Goal: Task Accomplishment & Management: Use online tool/utility

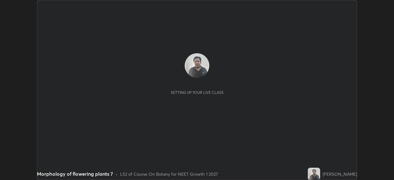
scroll to position [180, 394]
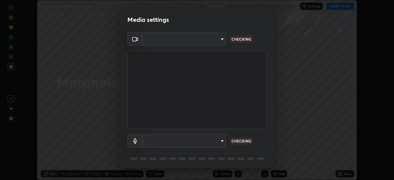
type input "72dbdc4cc3b3af6bca7f1e75d083a577e9752a5e240e0ef97287b3c987c4367e"
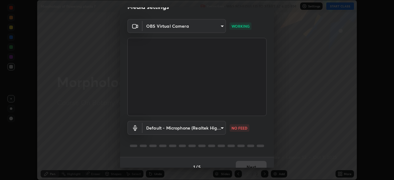
scroll to position [22, 0]
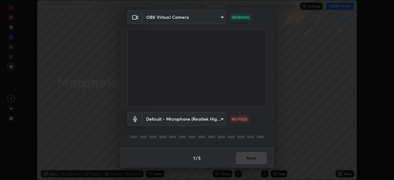
click at [212, 121] on body "Erase all Morphology of flowering plants 7 Recording WAS SCHEDULED TO START AT …" at bounding box center [197, 90] width 394 height 180
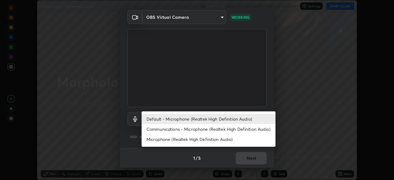
click at [219, 131] on li "Communications - Microphone (Realtek High Definition Audio)" at bounding box center [209, 129] width 134 height 10
type input "communications"
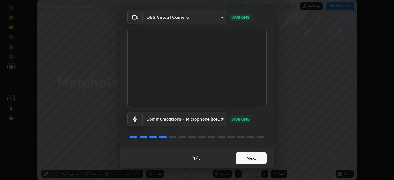
click at [242, 160] on button "Next" at bounding box center [251, 158] width 31 height 12
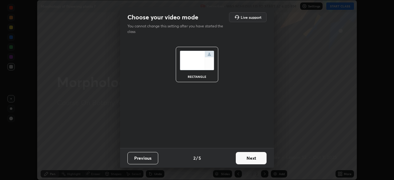
scroll to position [0, 0]
click at [243, 162] on button "Next" at bounding box center [251, 158] width 31 height 12
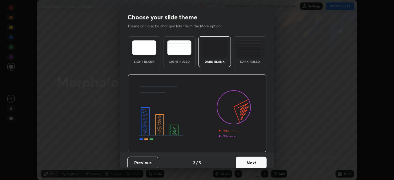
click at [245, 161] on button "Next" at bounding box center [251, 163] width 31 height 12
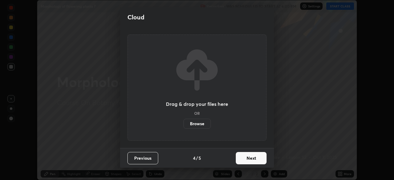
click at [240, 159] on button "Next" at bounding box center [251, 158] width 31 height 12
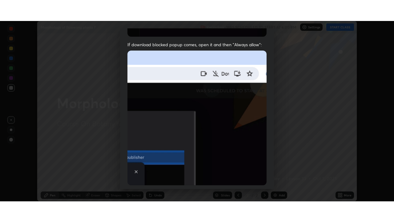
scroll to position [147, 0]
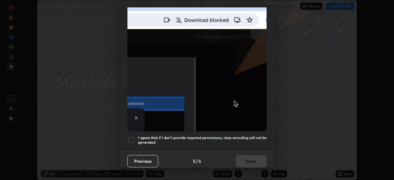
click at [215, 138] on h5 "I agree that if I don't provide required permissions, class recording will not …" at bounding box center [202, 140] width 129 height 10
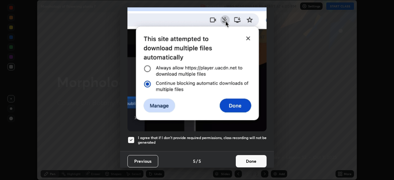
click at [241, 157] on button "Done" at bounding box center [251, 161] width 31 height 12
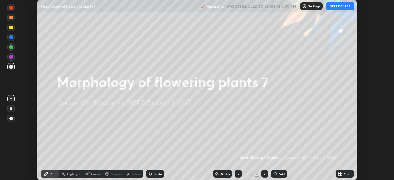
click at [337, 7] on button "START CLASS" at bounding box center [340, 5] width 28 height 7
click at [341, 175] on icon at bounding box center [341, 175] width 2 height 2
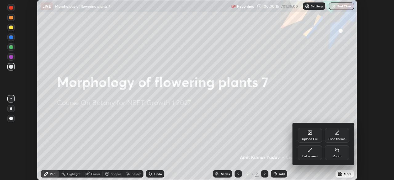
click at [315, 155] on div "Full screen" at bounding box center [309, 156] width 15 height 3
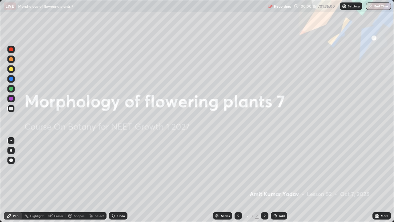
scroll to position [222, 394]
click at [278, 180] on div "Add" at bounding box center [279, 215] width 16 height 7
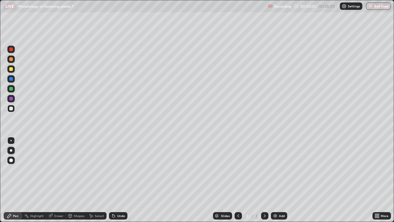
click at [124, 180] on div "Undo" at bounding box center [121, 215] width 8 height 3
click at [123, 180] on div "Undo" at bounding box center [121, 215] width 8 height 3
click at [119, 180] on div "Undo" at bounding box center [121, 215] width 8 height 3
click at [121, 180] on div "Undo" at bounding box center [121, 215] width 8 height 3
click at [119, 180] on div "Undo" at bounding box center [116, 215] width 21 height 12
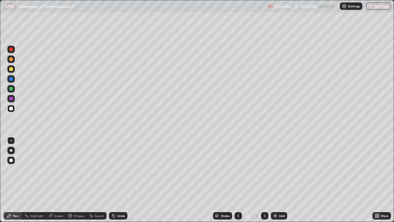
click at [118, 180] on div "Undo" at bounding box center [121, 215] width 8 height 3
click at [115, 180] on div "Undo" at bounding box center [118, 215] width 18 height 7
click at [123, 180] on div "Undo" at bounding box center [121, 215] width 8 height 3
click at [121, 180] on div "Undo" at bounding box center [121, 215] width 8 height 3
click at [120, 180] on div "Undo" at bounding box center [121, 215] width 8 height 3
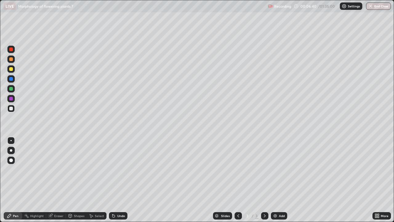
click at [118, 180] on div "Undo" at bounding box center [121, 215] width 8 height 3
click at [123, 180] on div "Undo" at bounding box center [121, 215] width 8 height 3
click at [122, 180] on div "Undo" at bounding box center [118, 215] width 18 height 7
click at [123, 180] on div "Undo" at bounding box center [116, 215] width 21 height 12
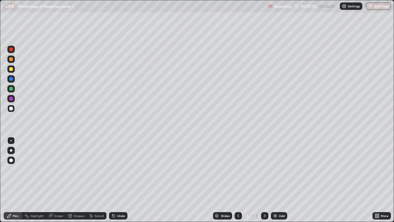
click at [125, 180] on div "Undo" at bounding box center [116, 215] width 21 height 12
click at [123, 180] on div "Undo" at bounding box center [121, 215] width 8 height 3
click at [123, 180] on div "Undo" at bounding box center [118, 215] width 18 height 7
click at [117, 180] on div "Undo" at bounding box center [121, 215] width 8 height 3
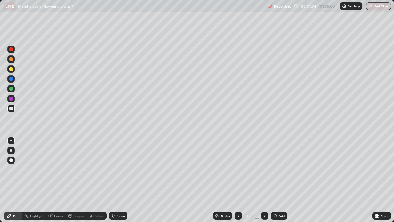
click at [118, 180] on div "Undo" at bounding box center [121, 215] width 8 height 3
click at [119, 180] on div "Undo" at bounding box center [121, 215] width 8 height 3
click at [122, 180] on div "Undo" at bounding box center [121, 215] width 8 height 3
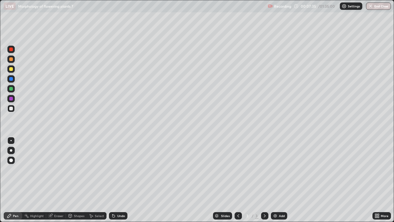
click at [122, 180] on div "Undo" at bounding box center [118, 215] width 18 height 7
click at [60, 180] on div "Eraser" at bounding box center [56, 215] width 20 height 7
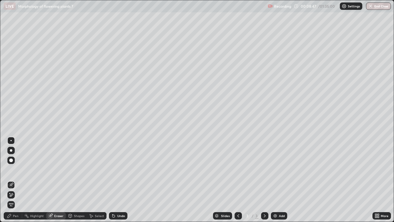
click at [17, 180] on div "Pen" at bounding box center [16, 215] width 6 height 3
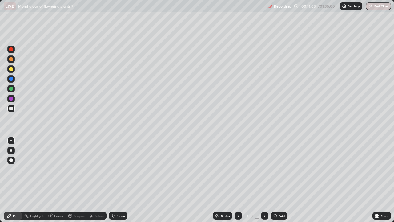
click at [122, 180] on div "Undo" at bounding box center [121, 215] width 8 height 3
click at [279, 180] on div "Add" at bounding box center [282, 215] width 6 height 3
click at [122, 180] on div "Undo" at bounding box center [121, 215] width 8 height 3
click at [61, 180] on div "Eraser" at bounding box center [58, 215] width 9 height 3
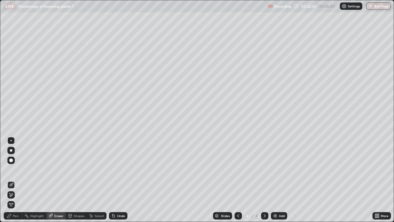
click at [19, 180] on div "Pen" at bounding box center [13, 215] width 18 height 7
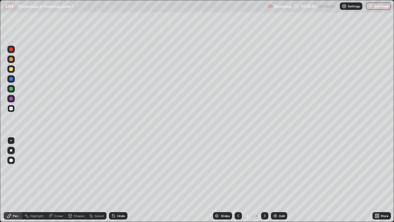
click at [119, 180] on div "Undo" at bounding box center [121, 215] width 8 height 3
click at [121, 180] on div "Undo" at bounding box center [121, 215] width 8 height 3
click at [123, 180] on div "Undo" at bounding box center [121, 215] width 8 height 3
click at [123, 180] on div "Undo" at bounding box center [118, 215] width 18 height 7
click at [275, 180] on div "Add" at bounding box center [279, 215] width 16 height 7
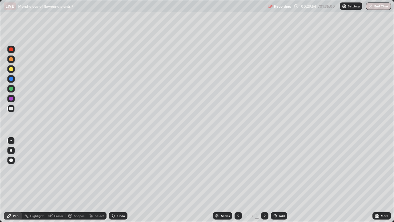
click at [236, 180] on div at bounding box center [238, 215] width 7 height 7
click at [261, 180] on div at bounding box center [264, 215] width 7 height 7
click at [119, 180] on div "Undo" at bounding box center [118, 215] width 18 height 7
click at [58, 180] on div "Eraser" at bounding box center [56, 215] width 20 height 7
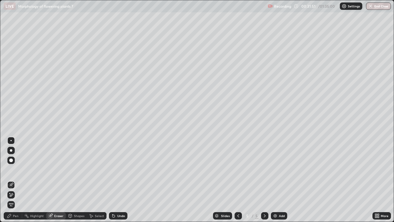
click at [18, 180] on div "Pen" at bounding box center [16, 215] width 6 height 3
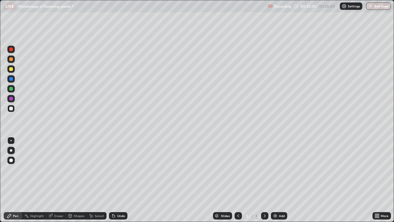
click at [122, 180] on div "Undo" at bounding box center [118, 215] width 18 height 7
click at [123, 180] on div "Undo" at bounding box center [121, 215] width 8 height 3
click at [124, 180] on div "Undo" at bounding box center [121, 215] width 8 height 3
click at [123, 180] on div "Undo" at bounding box center [121, 215] width 8 height 3
click at [121, 180] on div "Undo" at bounding box center [121, 215] width 8 height 3
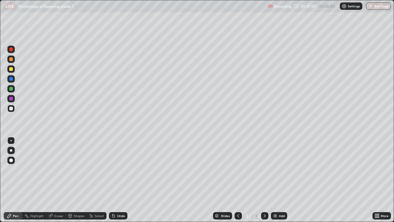
click at [121, 180] on div "Undo" at bounding box center [121, 215] width 8 height 3
click at [123, 180] on div "Undo" at bounding box center [116, 215] width 21 height 12
click at [279, 180] on div "Add" at bounding box center [282, 215] width 6 height 3
click at [62, 180] on div "Eraser" at bounding box center [58, 215] width 9 height 3
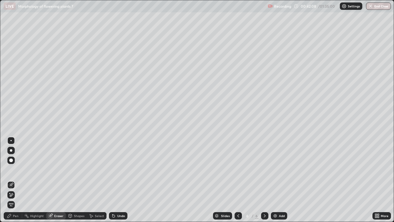
click at [10, 180] on icon at bounding box center [9, 215] width 5 height 5
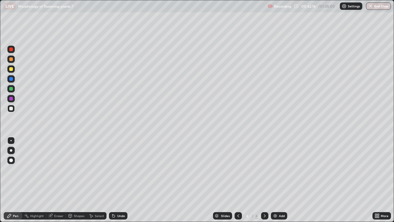
click at [124, 180] on div "Undo" at bounding box center [121, 215] width 8 height 3
click at [124, 180] on div "Undo" at bounding box center [118, 215] width 18 height 7
click at [116, 180] on div "Undo" at bounding box center [118, 215] width 18 height 7
click at [117, 180] on div "Undo" at bounding box center [121, 215] width 8 height 3
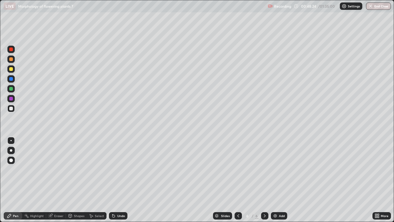
click at [56, 180] on div "Eraser" at bounding box center [58, 215] width 9 height 3
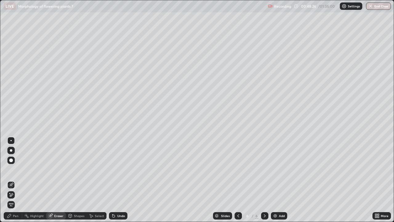
click at [16, 180] on div "Pen" at bounding box center [16, 215] width 6 height 3
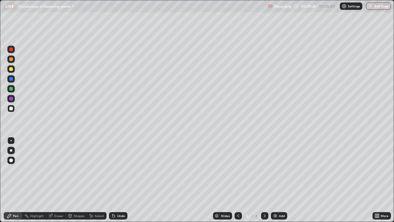
click at [11, 69] on div at bounding box center [11, 69] width 4 height 4
click at [119, 180] on div "Undo" at bounding box center [118, 215] width 18 height 7
click at [10, 110] on div at bounding box center [11, 108] width 4 height 4
click at [11, 69] on div at bounding box center [11, 69] width 4 height 4
click at [13, 110] on div at bounding box center [10, 108] width 7 height 7
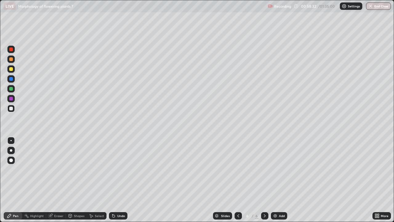
click at [282, 180] on div "Add" at bounding box center [282, 215] width 6 height 3
click at [120, 180] on div "Undo" at bounding box center [121, 215] width 8 height 3
click at [118, 180] on div "Undo" at bounding box center [121, 215] width 8 height 3
click at [119, 180] on div "Undo" at bounding box center [121, 215] width 8 height 3
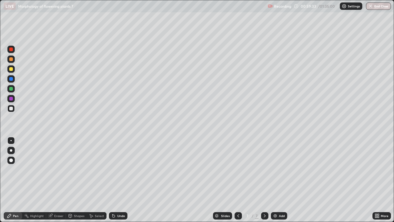
click at [121, 180] on div "Undo" at bounding box center [121, 215] width 8 height 3
click at [122, 180] on div "Undo" at bounding box center [118, 215] width 18 height 7
click at [123, 180] on div "Undo" at bounding box center [121, 215] width 8 height 3
click at [124, 180] on div "Undo" at bounding box center [118, 215] width 18 height 7
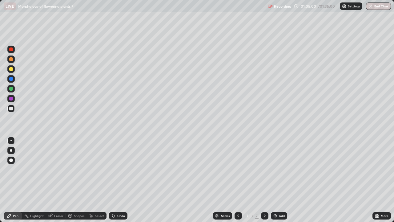
click at [123, 180] on div "Undo" at bounding box center [121, 215] width 8 height 3
click at [120, 180] on div "Undo" at bounding box center [118, 215] width 18 height 7
click at [122, 180] on div "Undo" at bounding box center [118, 215] width 18 height 7
click at [346, 180] on div "Slides 7 / 7 Add" at bounding box center [249, 215] width 245 height 12
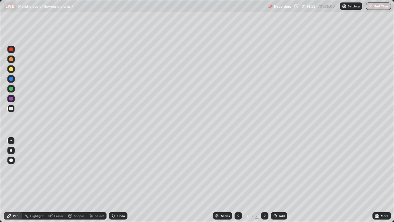
click at [279, 180] on div "Add" at bounding box center [282, 215] width 6 height 3
click at [124, 180] on div "Undo" at bounding box center [118, 215] width 18 height 7
click at [122, 180] on div "Undo" at bounding box center [118, 215] width 18 height 7
click at [121, 180] on div "Undo" at bounding box center [121, 215] width 8 height 3
click at [280, 180] on div "Slides 8 / 8 Add" at bounding box center [249, 215] width 245 height 12
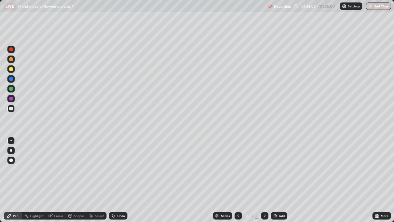
click at [276, 180] on div "Add" at bounding box center [279, 215] width 16 height 7
click at [61, 180] on div "Eraser" at bounding box center [58, 215] width 9 height 3
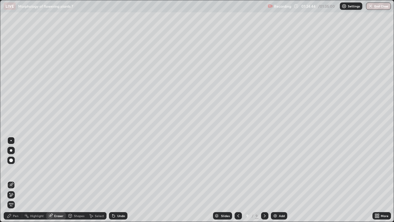
click at [12, 180] on div "Pen" at bounding box center [13, 215] width 18 height 7
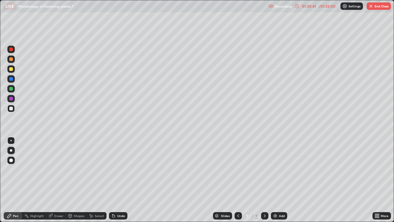
click at [373, 8] on button "End Class" at bounding box center [379, 5] width 24 height 7
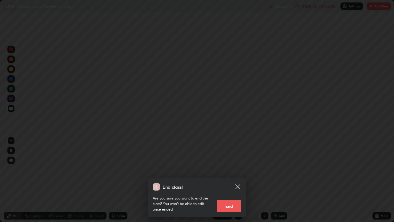
click at [228, 180] on button "End" at bounding box center [229, 205] width 25 height 12
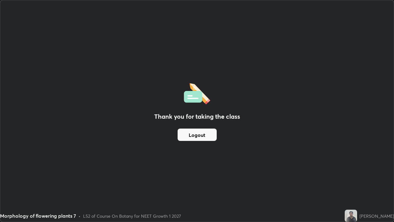
click at [206, 135] on button "Logout" at bounding box center [197, 134] width 39 height 12
